Goal: Transaction & Acquisition: Purchase product/service

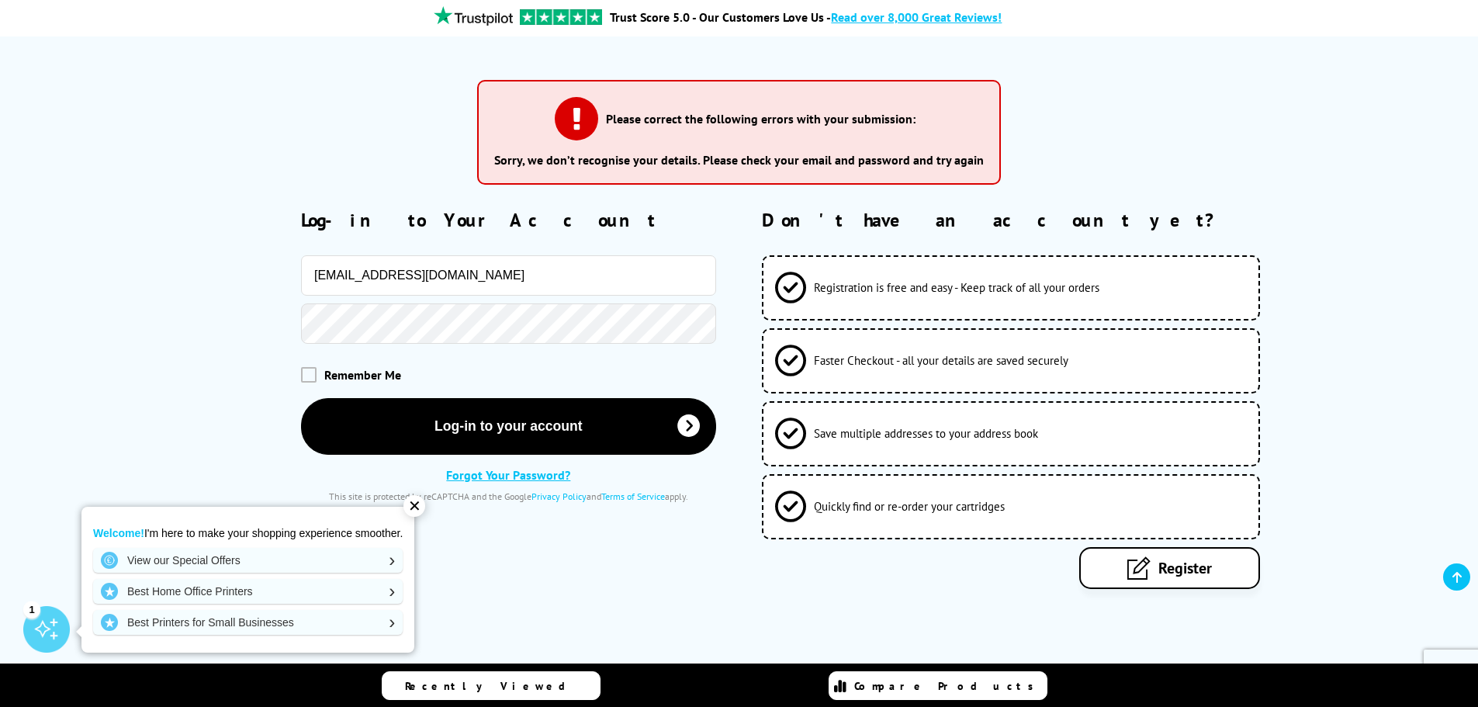
scroll to position [310, 0]
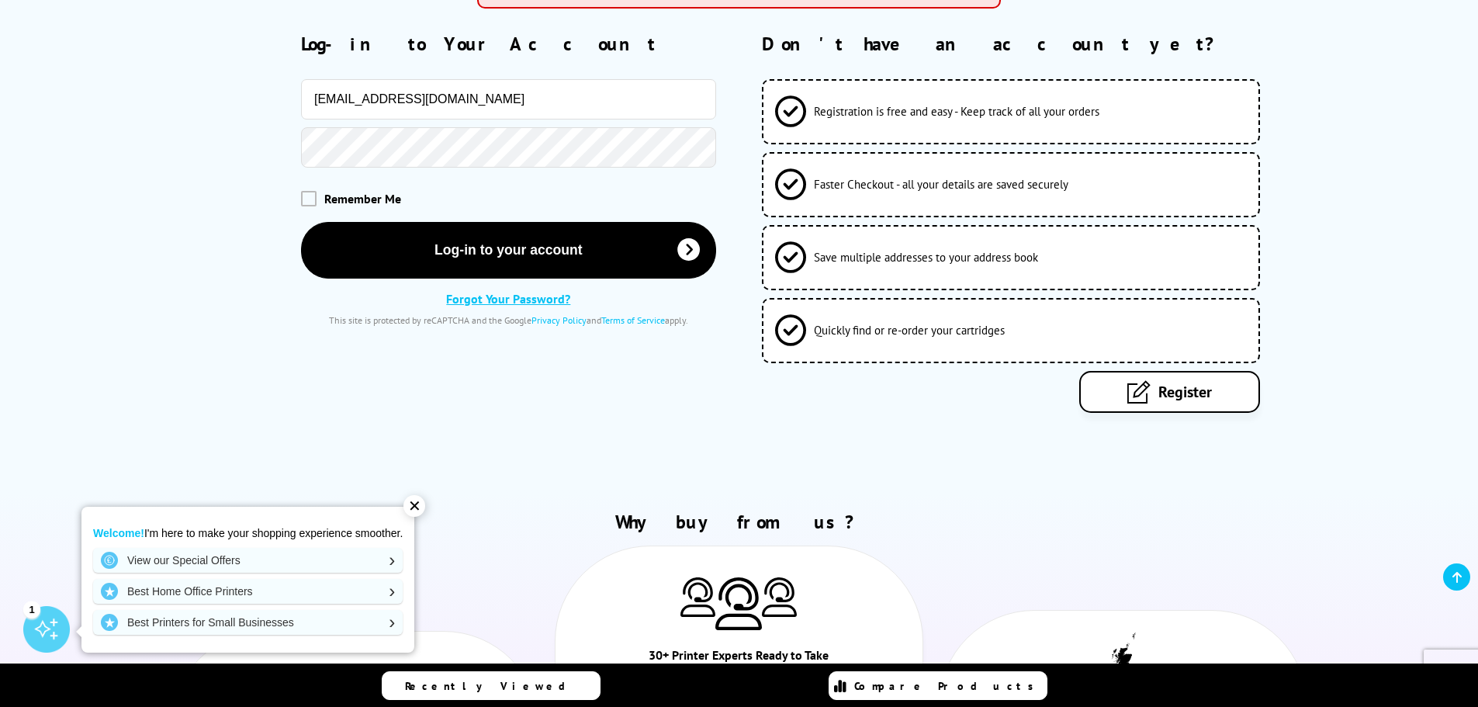
click at [424, 507] on div "✕" at bounding box center [414, 506] width 22 height 22
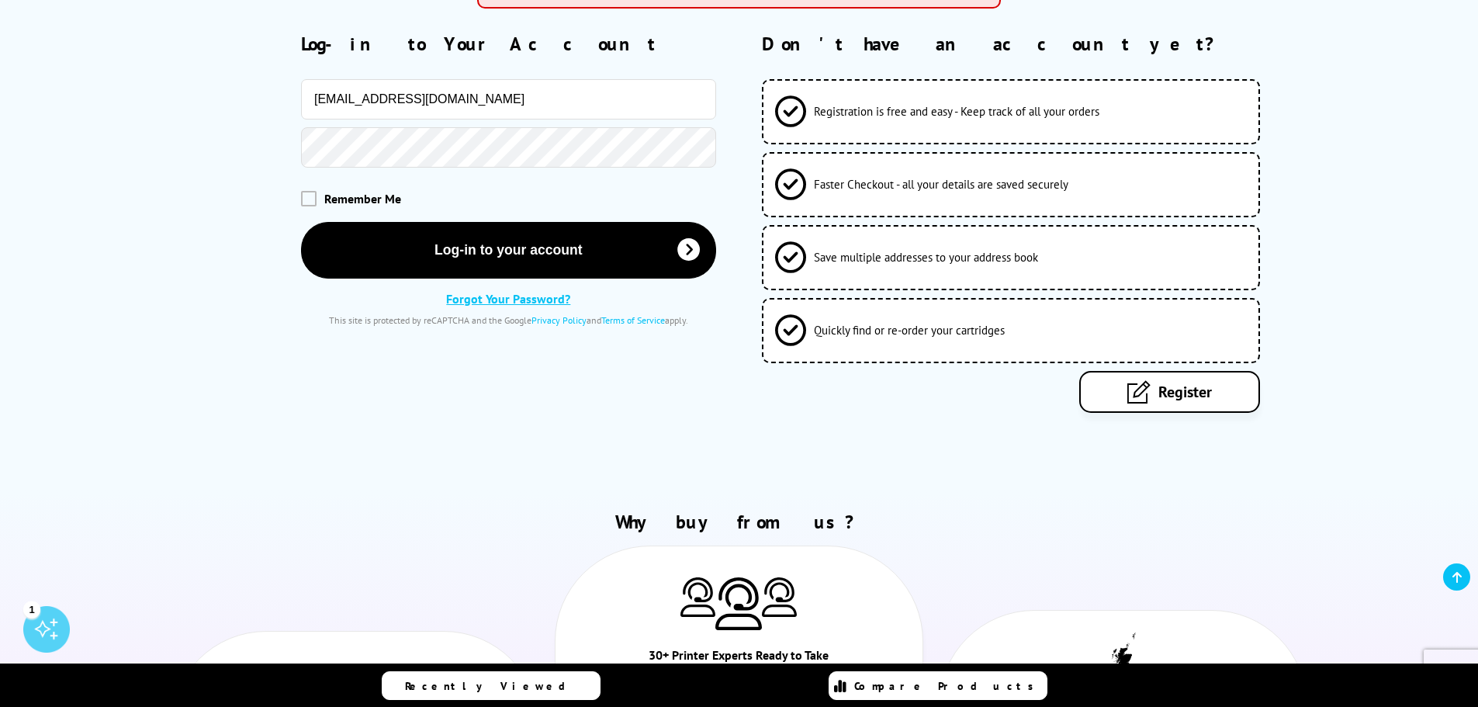
click at [551, 299] on link "Forgot Your Password?" at bounding box center [508, 299] width 124 height 16
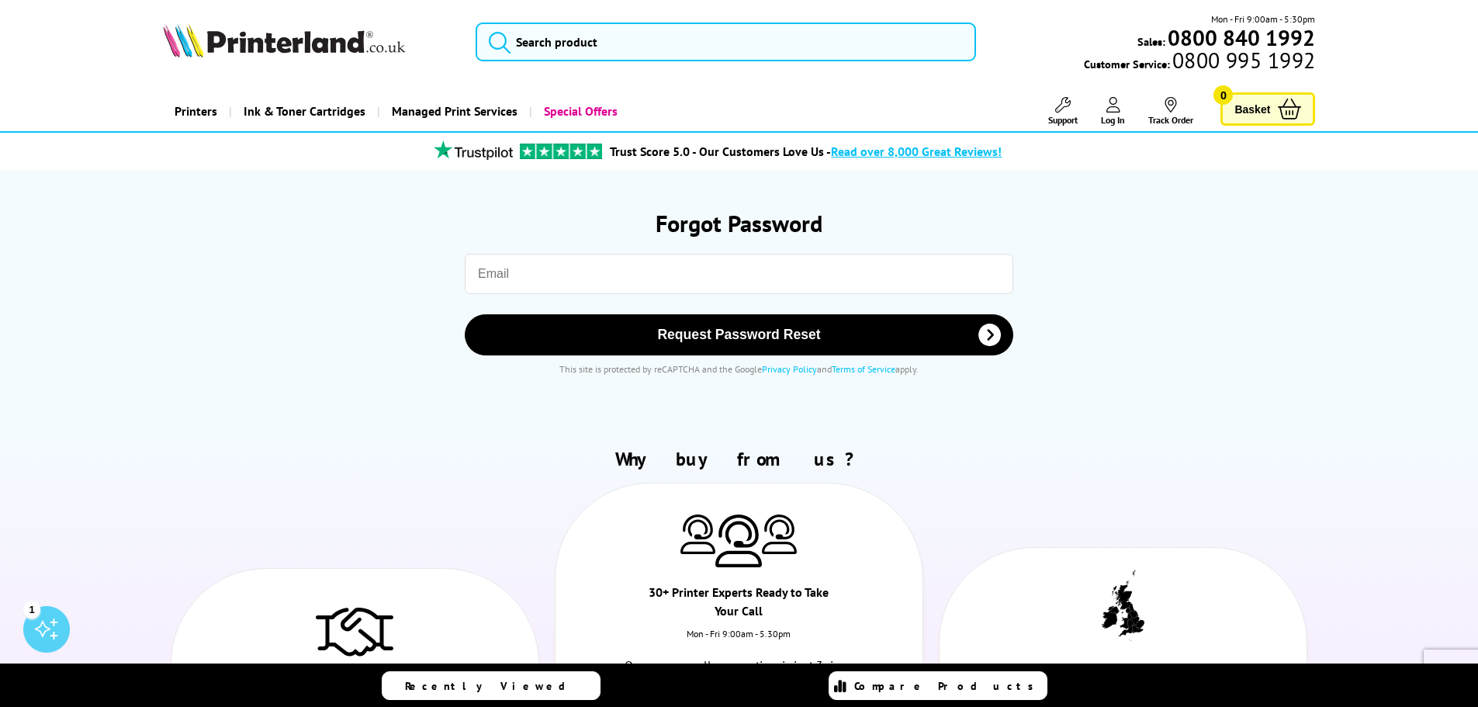
click at [557, 294] on div "Request Password Reset This site is protected by reCAPTCHA and the Google Priva…" at bounding box center [739, 314] width 1128 height 152
click at [557, 273] on input "email" at bounding box center [739, 274] width 548 height 40
type input "info@abercrombyvending.com"
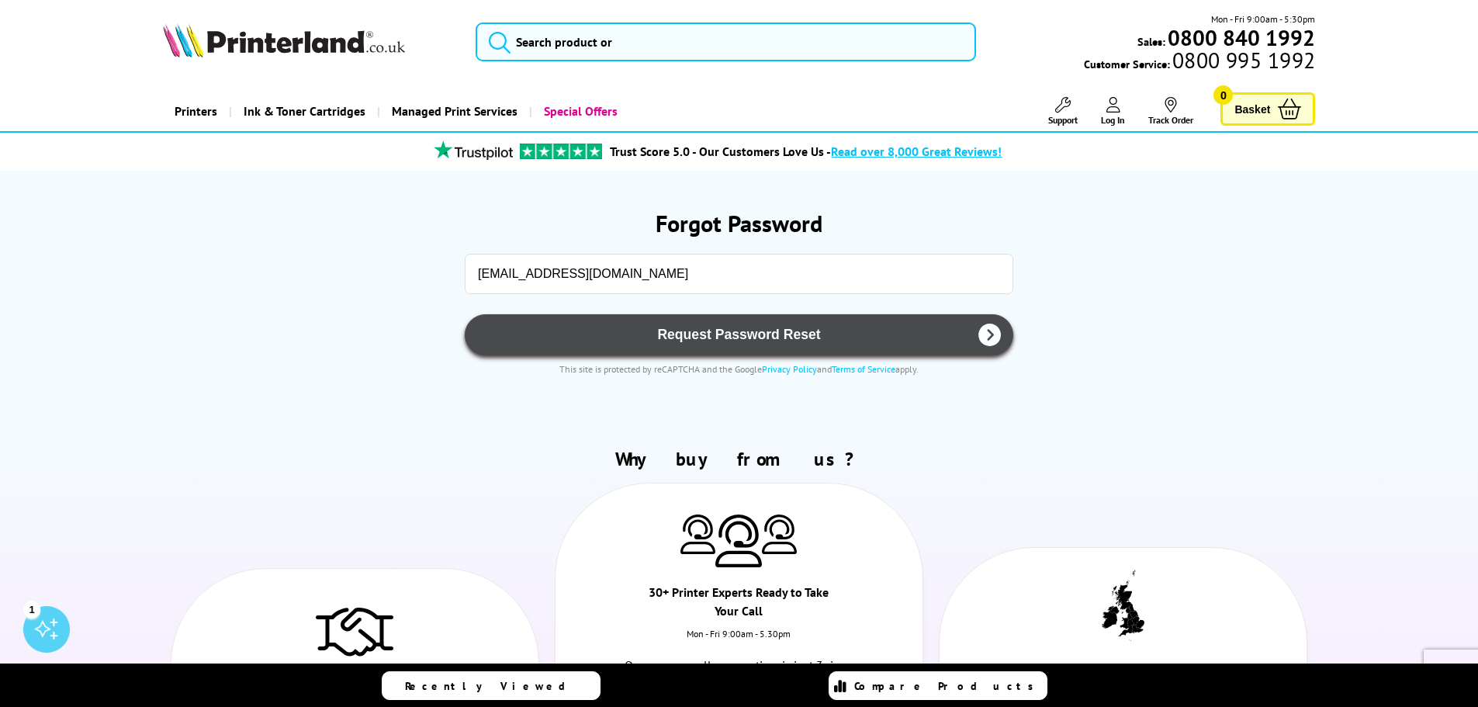
click at [631, 338] on span "Request Password Reset" at bounding box center [739, 335] width 508 height 16
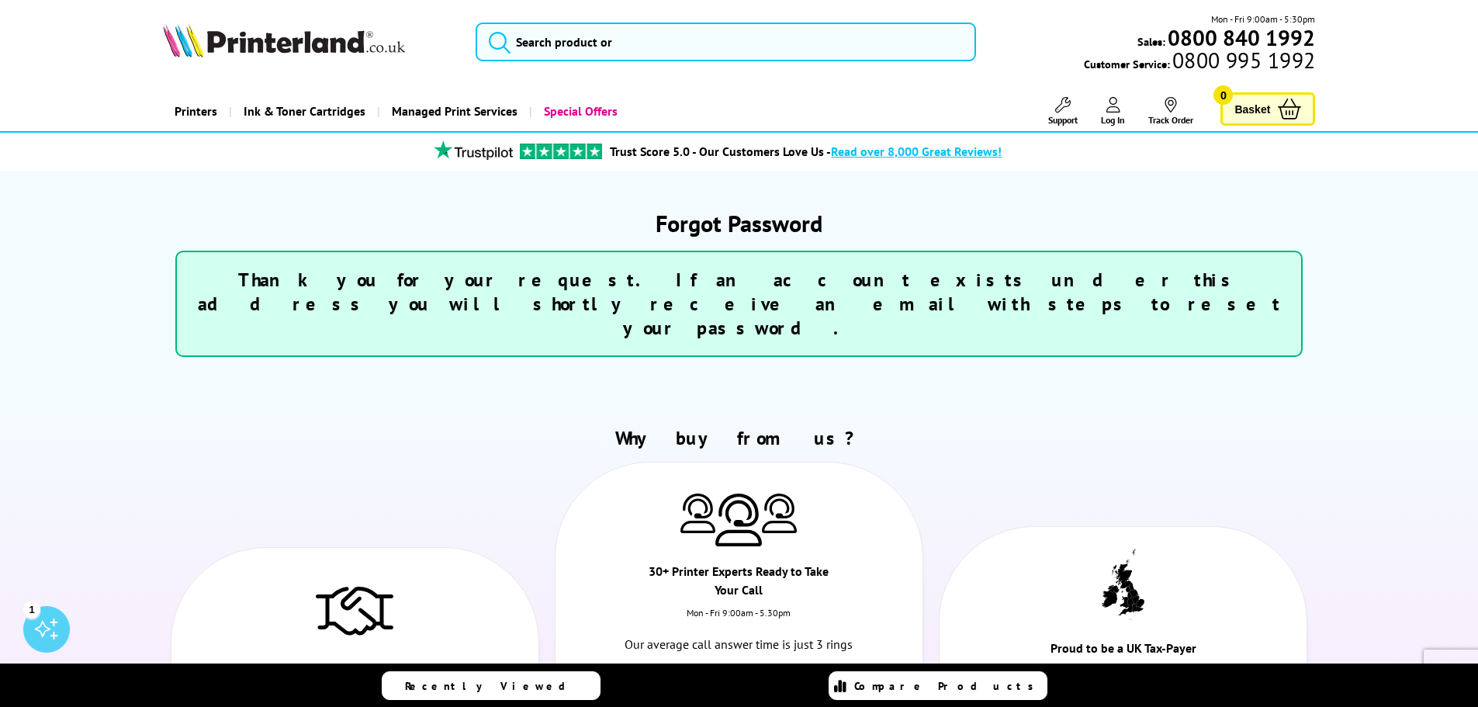
click at [1111, 114] on span "Log In" at bounding box center [1113, 120] width 24 height 12
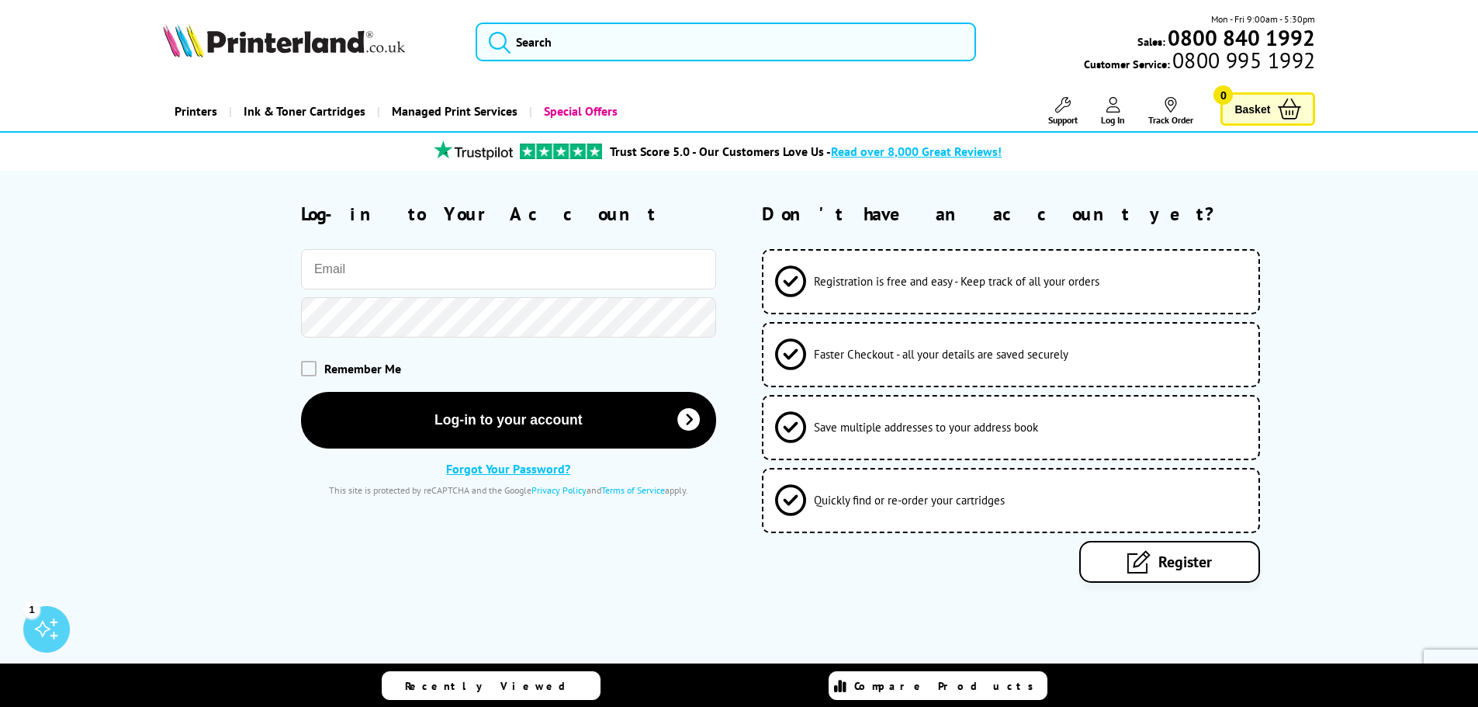
click at [556, 263] on input "email" at bounding box center [508, 269] width 415 height 40
type input "donna@abercrombyvending.com"
click at [503, 469] on link "Forgot Your Password?" at bounding box center [508, 468] width 124 height 16
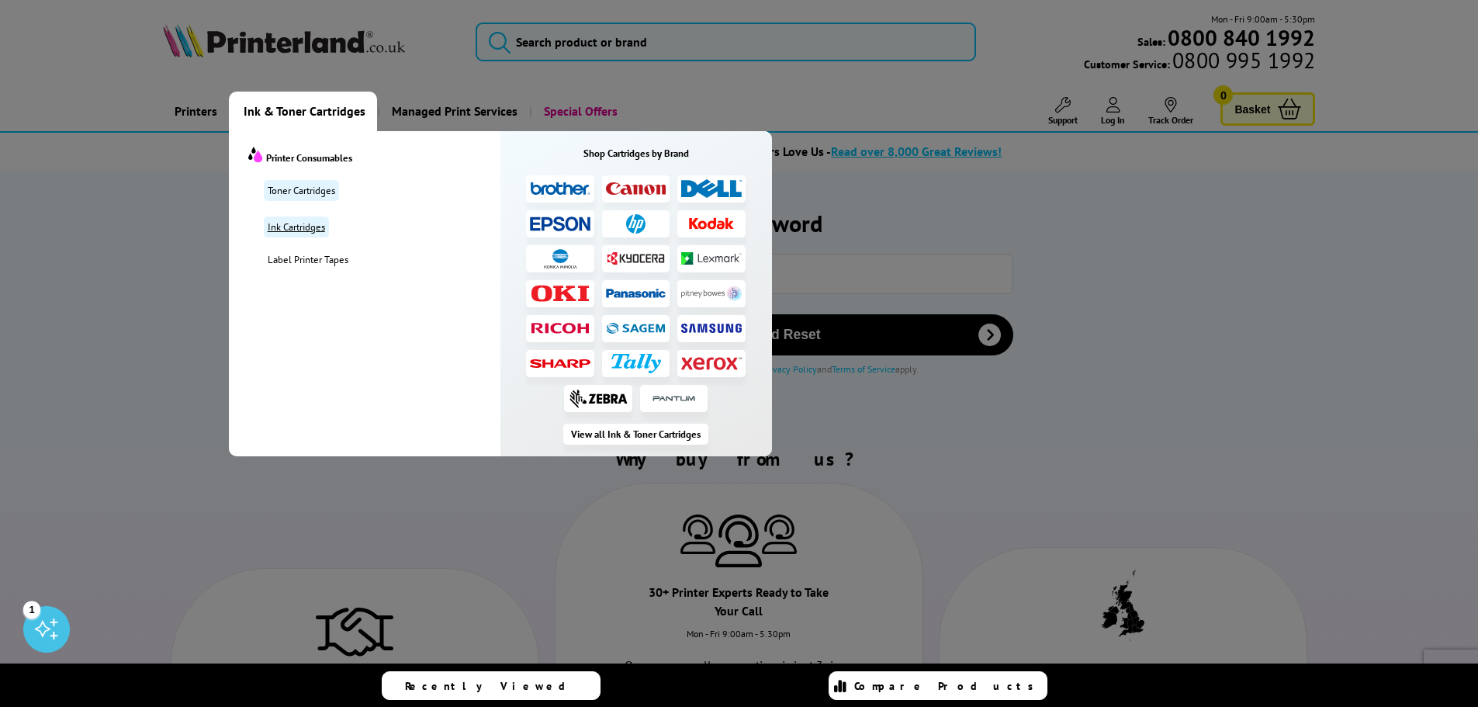
click at [307, 234] on link "Ink Cartridges" at bounding box center [296, 226] width 65 height 21
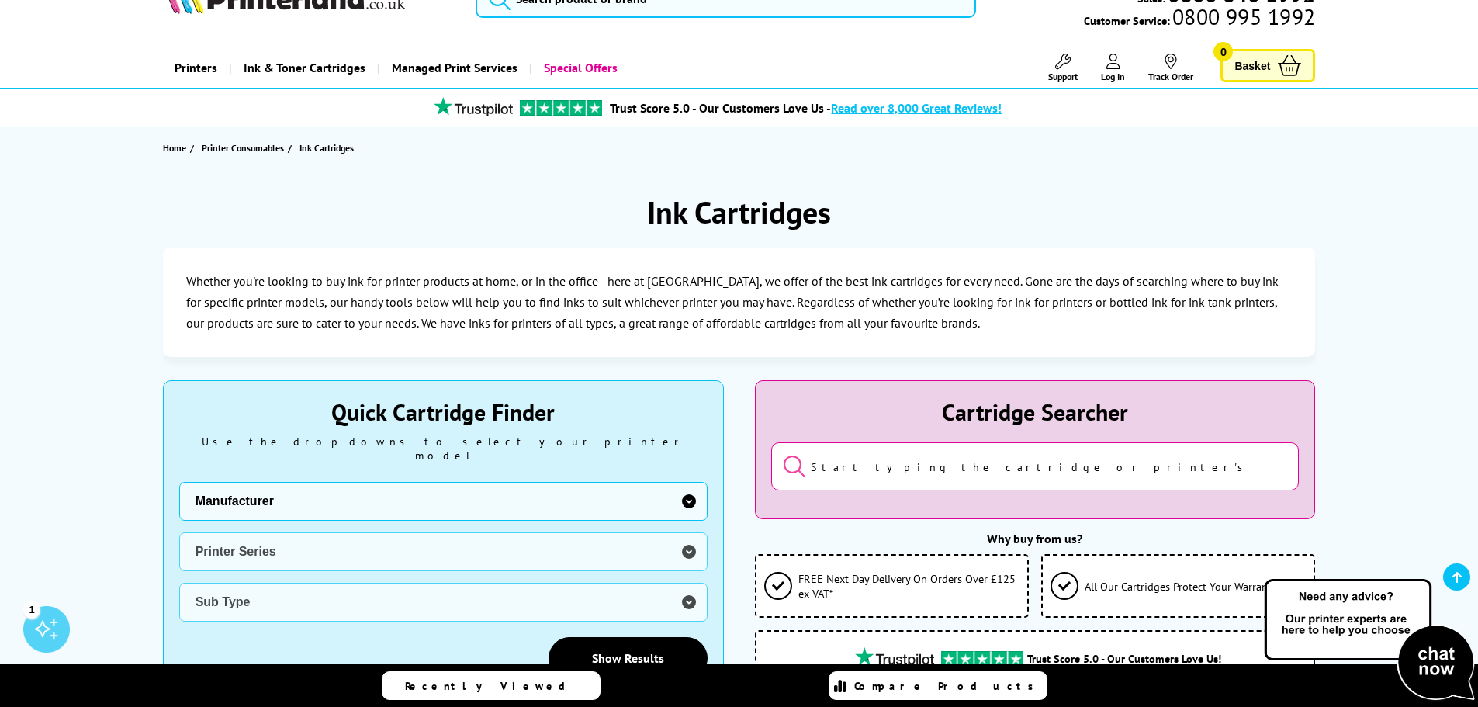
scroll to position [155, 0]
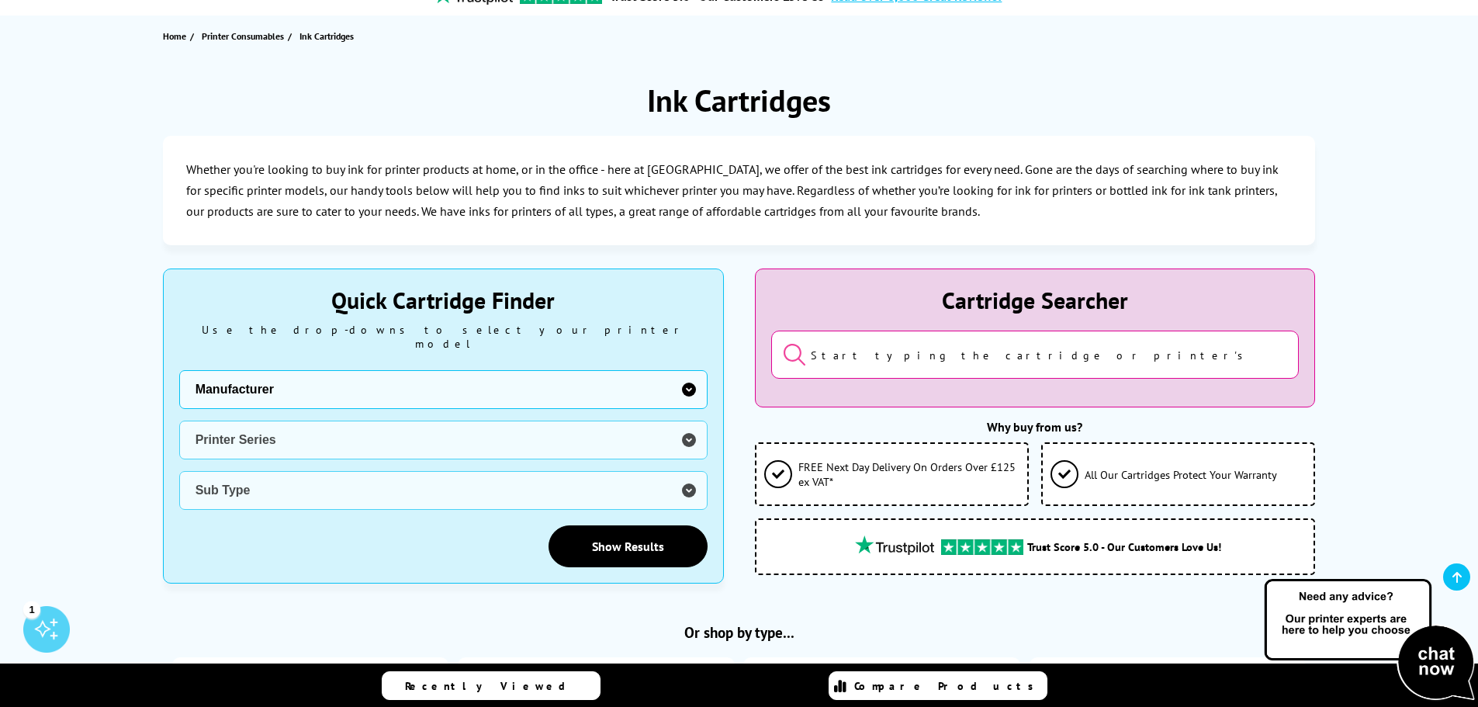
click at [689, 377] on select "Manufacturer Brother Canon Dell Dymo Epson HP Kodak Konica Minolta Kyocera Lexm…" at bounding box center [443, 389] width 528 height 39
select select "1553"
click at [179, 370] on select "Manufacturer Brother Canon Dell Dymo Epson HP Kodak Konica Minolta Kyocera Lexm…" at bounding box center [443, 389] width 528 height 39
click at [332, 431] on select "Printer Series ECOSYS Series FS Series TASKalfa Series" at bounding box center [443, 439] width 528 height 39
select select "33310"
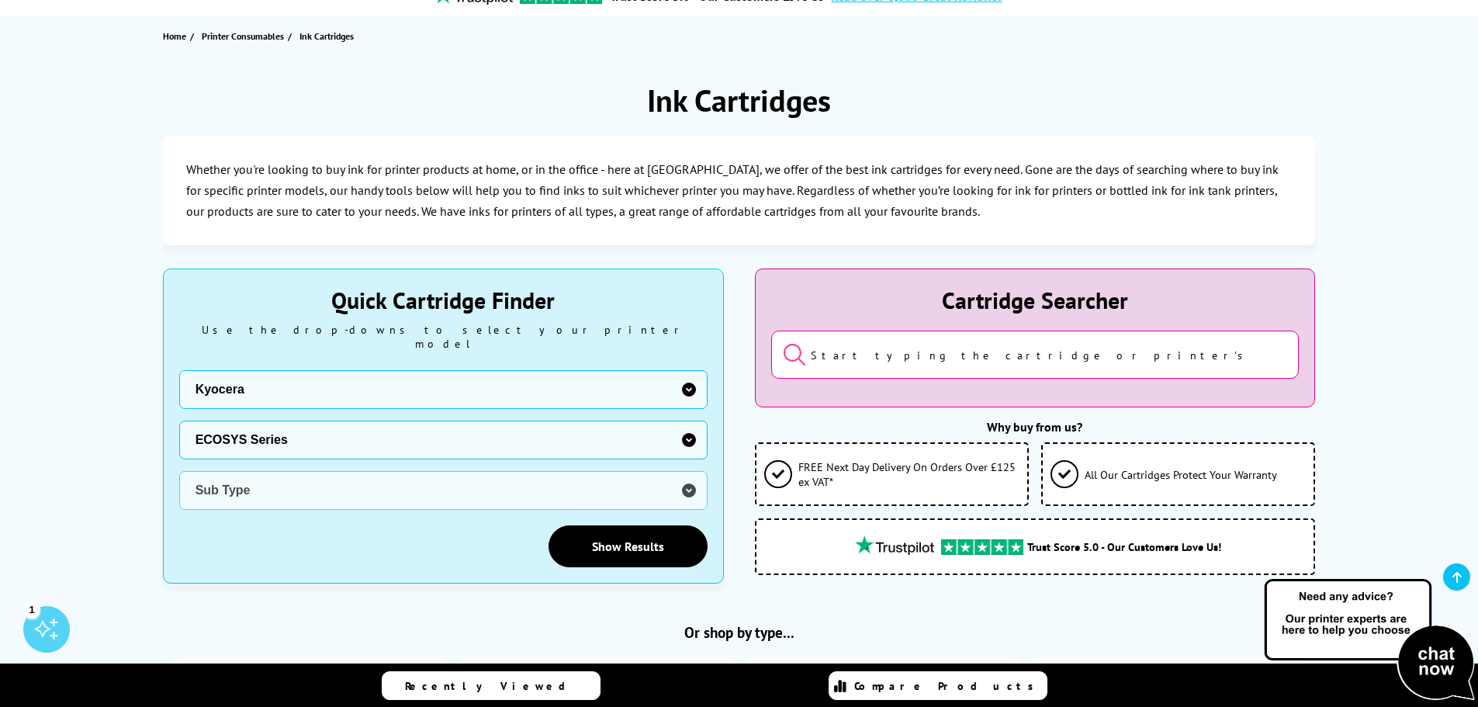
click at [179, 420] on select "Printer Series ECOSYS Series FS Series TASKalfa Series" at bounding box center [443, 439] width 528 height 39
click at [333, 471] on select "Sub Type Kyocera ECOSYS FS-C8520MFP Kyocera ECOSYS FS-C8525MFP Kyocera ECOSYS M…" at bounding box center [443, 490] width 528 height 39
select select "32820"
click at [179, 471] on select "Sub Type Kyocera ECOSYS FS-C8520MFP Kyocera ECOSYS FS-C8525MFP Kyocera ECOSYS M…" at bounding box center [443, 490] width 528 height 39
click at [578, 532] on link "Show Results" at bounding box center [627, 546] width 159 height 42
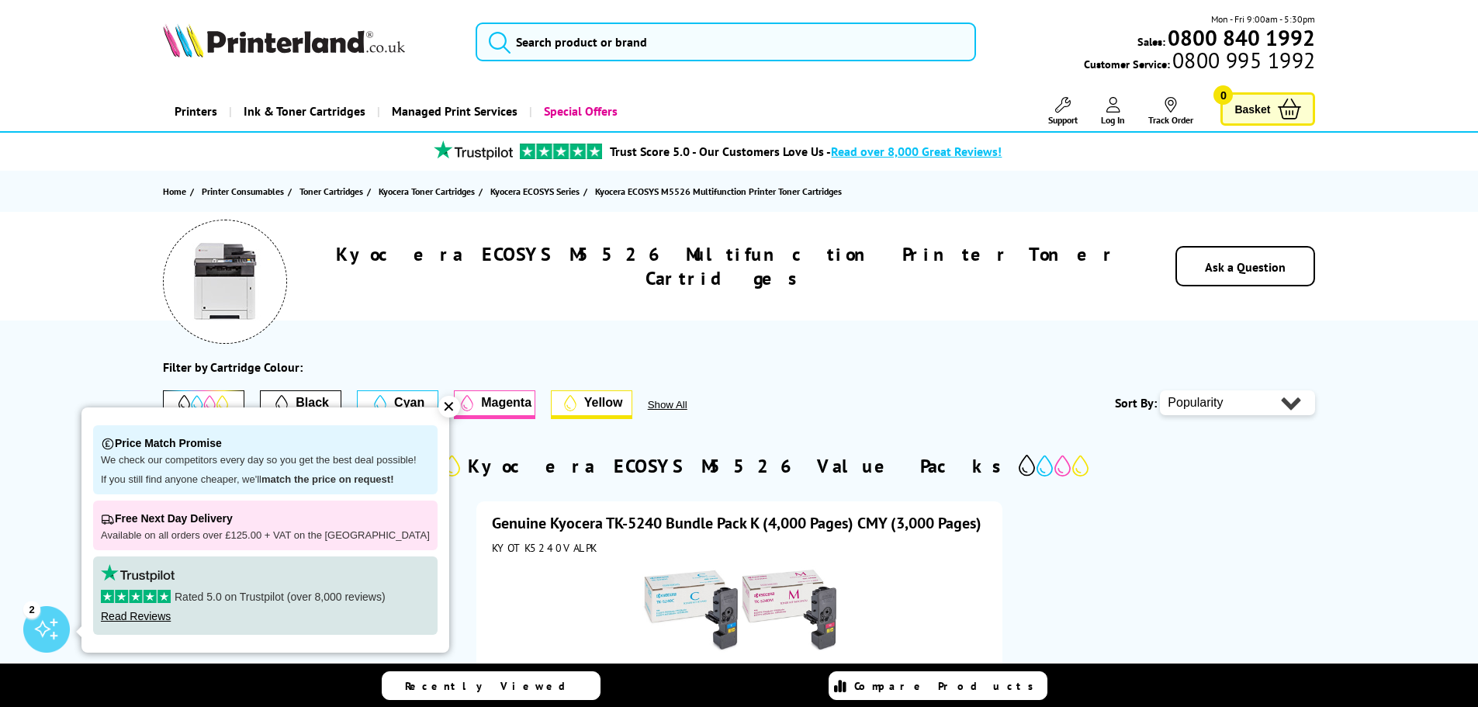
click at [389, 359] on div "Filter by Cartridge Colour: Black Cyan Magenta Yellow Show All" at bounding box center [639, 389] width 952 height 60
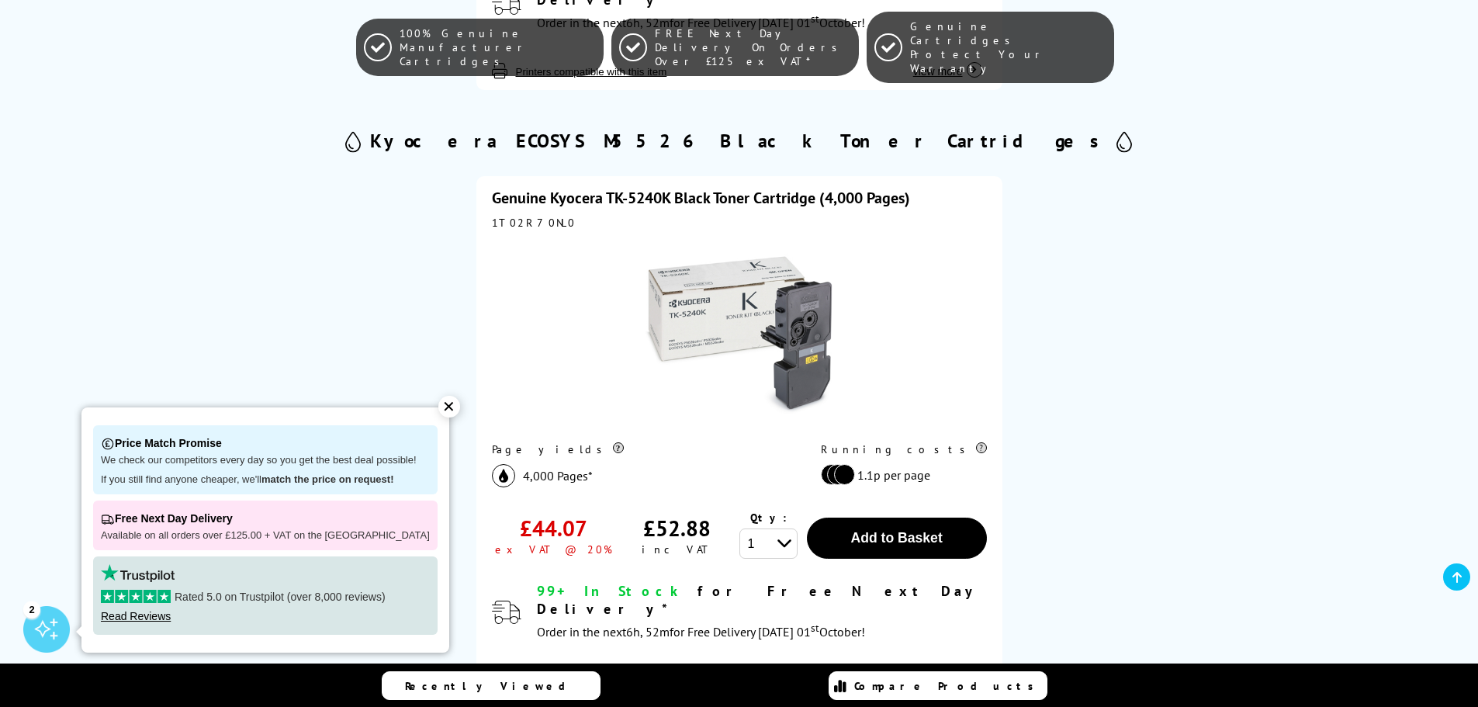
scroll to position [1008, 0]
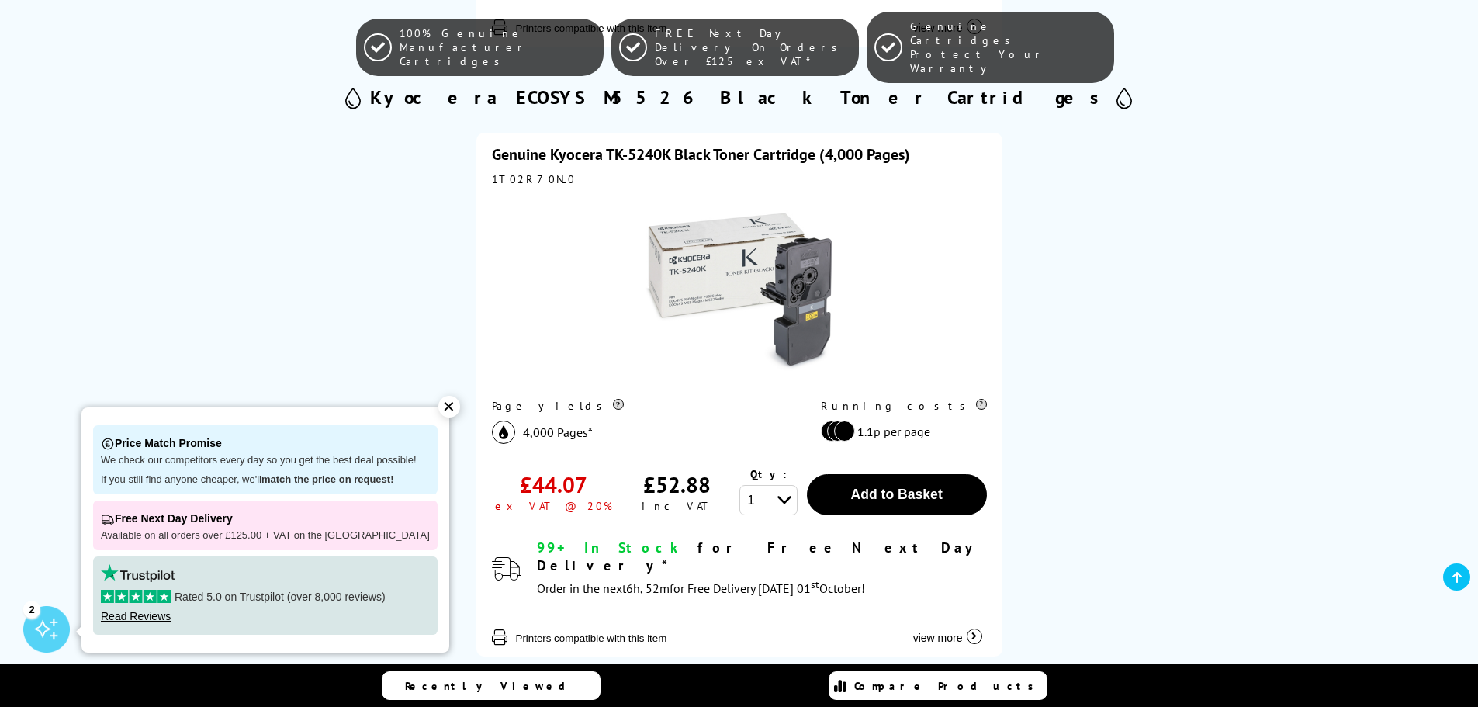
click at [795, 506] on select "1 2 3 4 5 6 7 8 9 10" at bounding box center [768, 500] width 58 height 30
select select "3"
click at [739, 487] on select "1 2 3 4 5 6 7 8 9 10" at bounding box center [768, 500] width 58 height 30
click at [864, 500] on span "Add to Basket" at bounding box center [896, 494] width 92 height 16
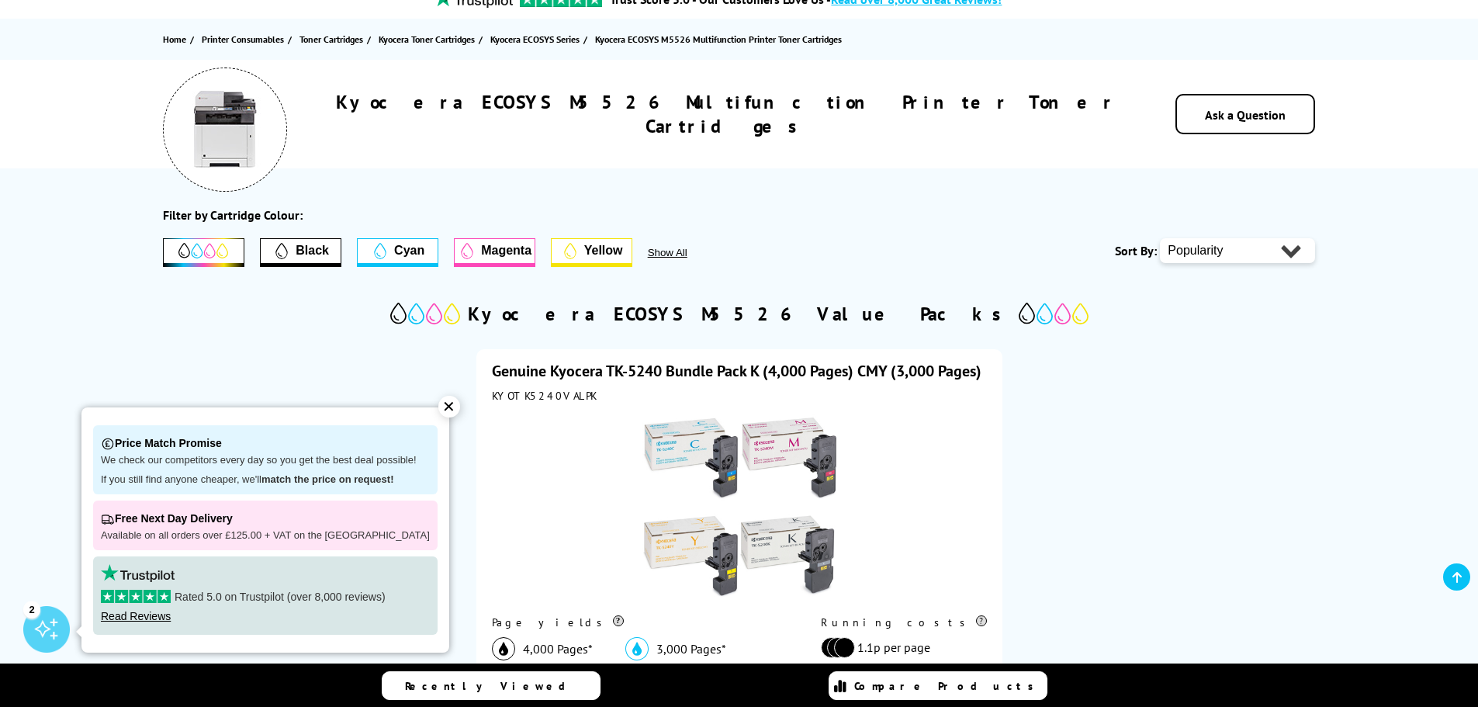
scroll to position [0, 0]
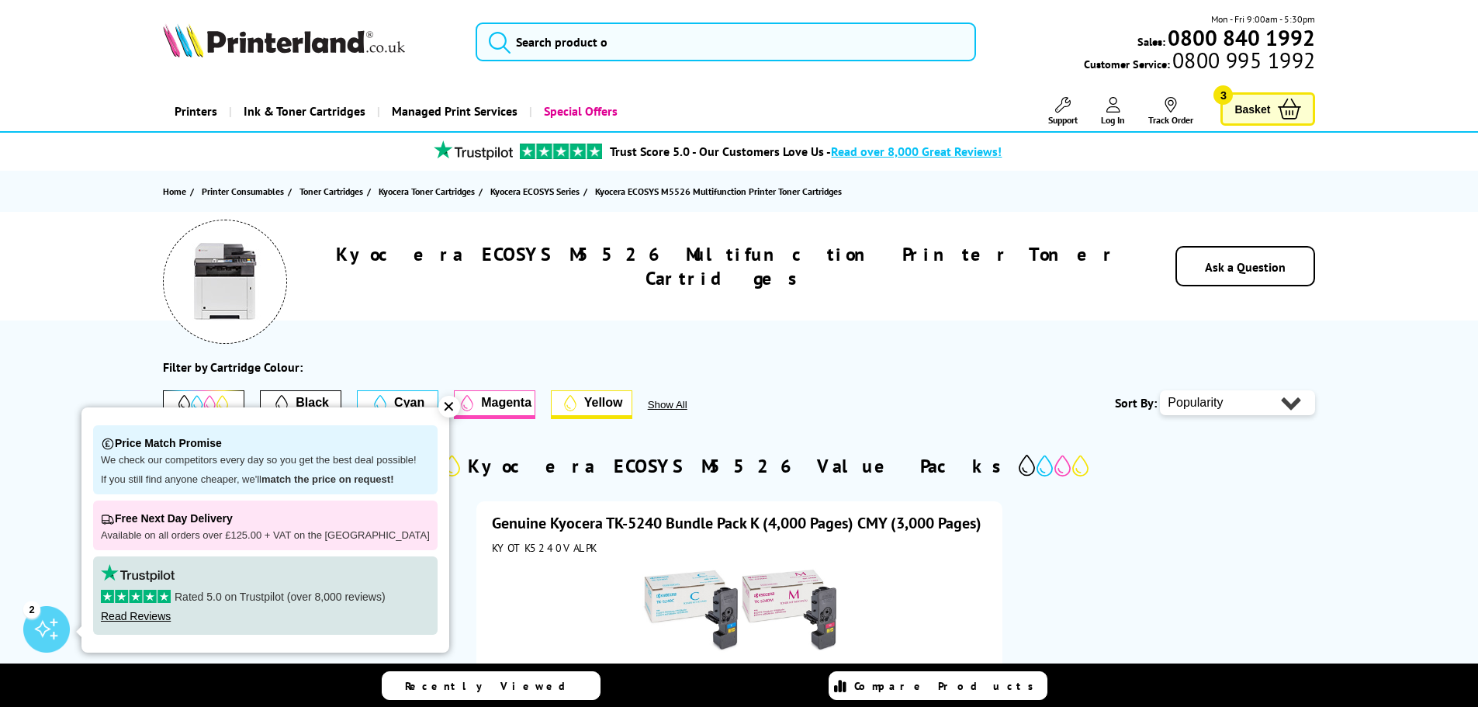
click at [1250, 109] on span "Basket" at bounding box center [1252, 109] width 36 height 21
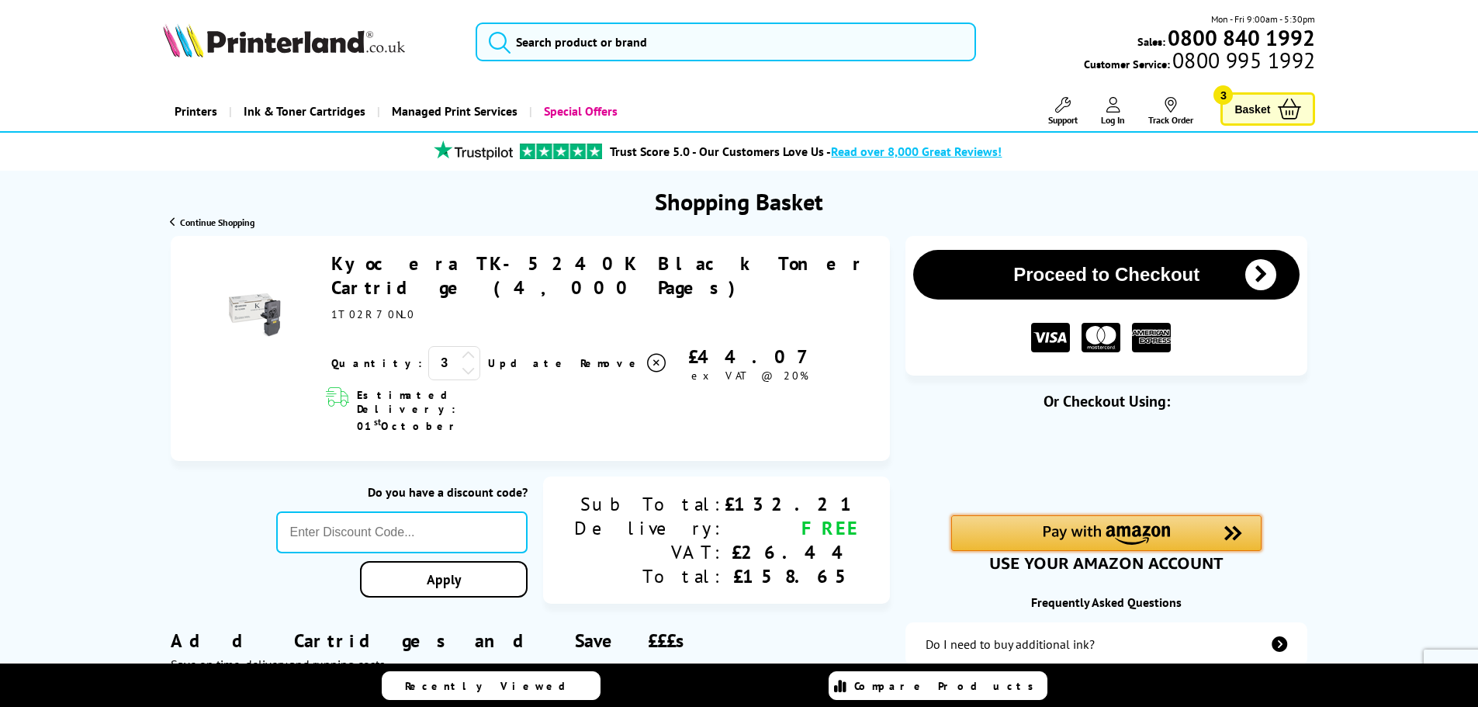
click at [1056, 544] on img "Amazon Pay - Use your Amazon account" at bounding box center [1105, 534] width 127 height 19
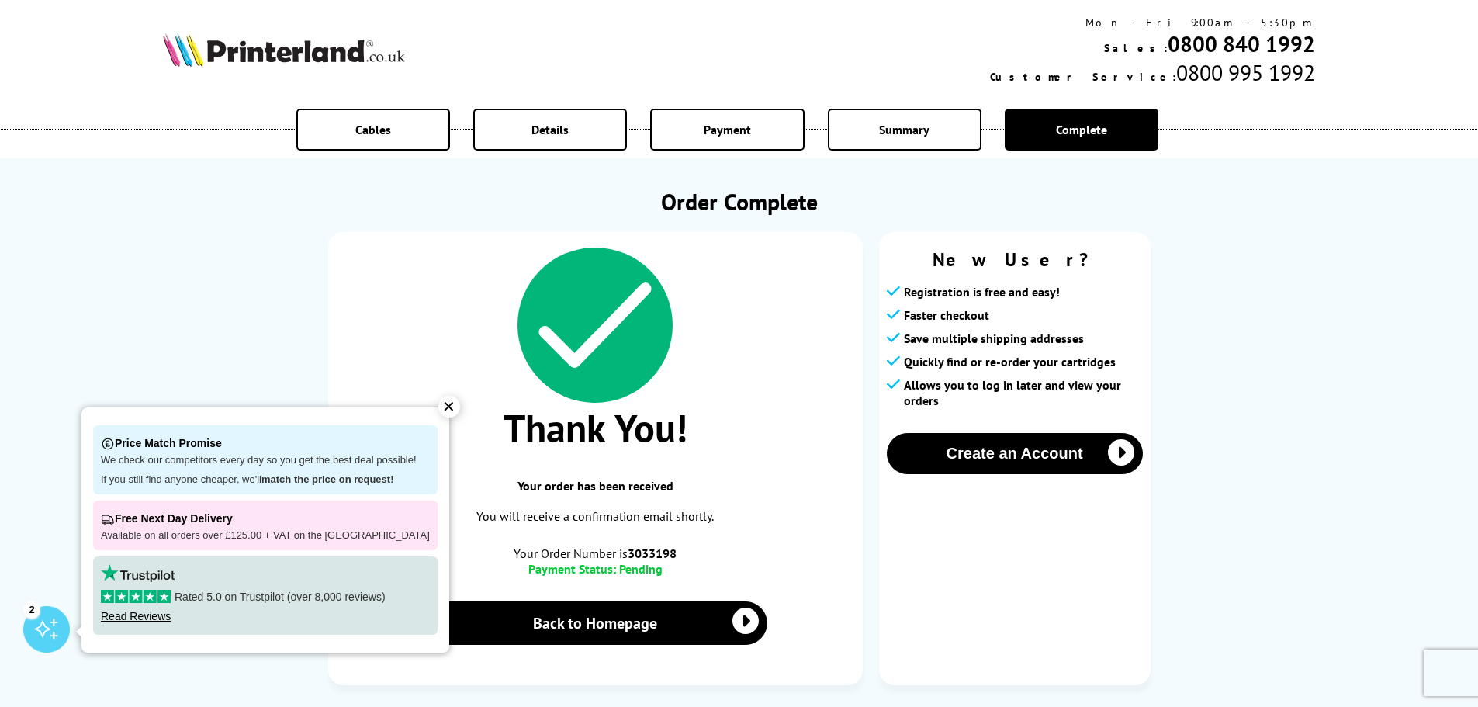
click at [438, 404] on div "✕" at bounding box center [449, 407] width 22 height 22
